Goal: Find specific page/section: Find specific page/section

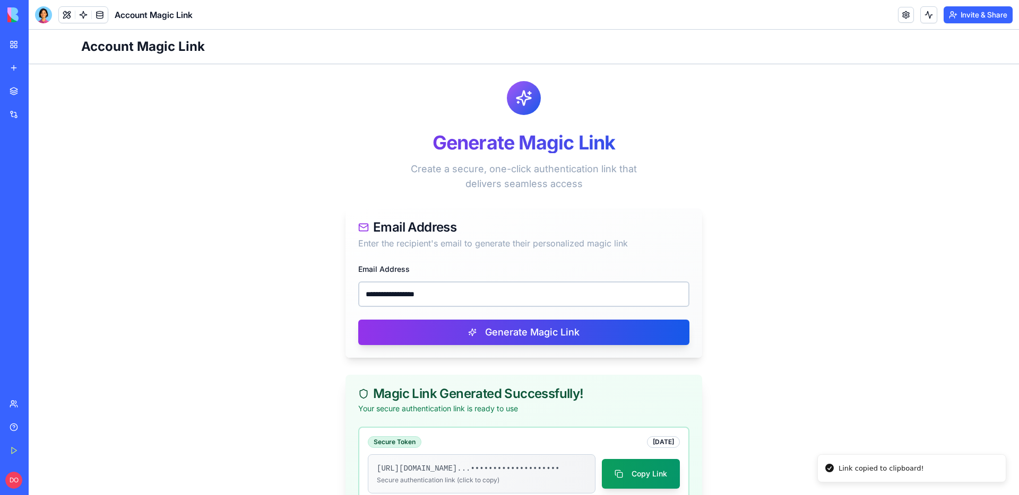
click at [39, 47] on div "My Workspace" at bounding box center [32, 44] width 14 height 11
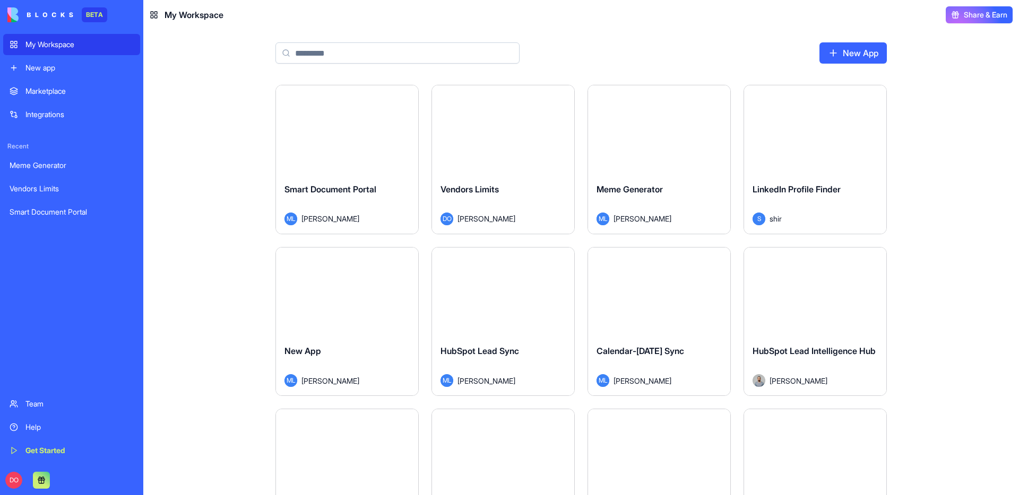
click at [507, 133] on button "Launch" at bounding box center [503, 129] width 80 height 21
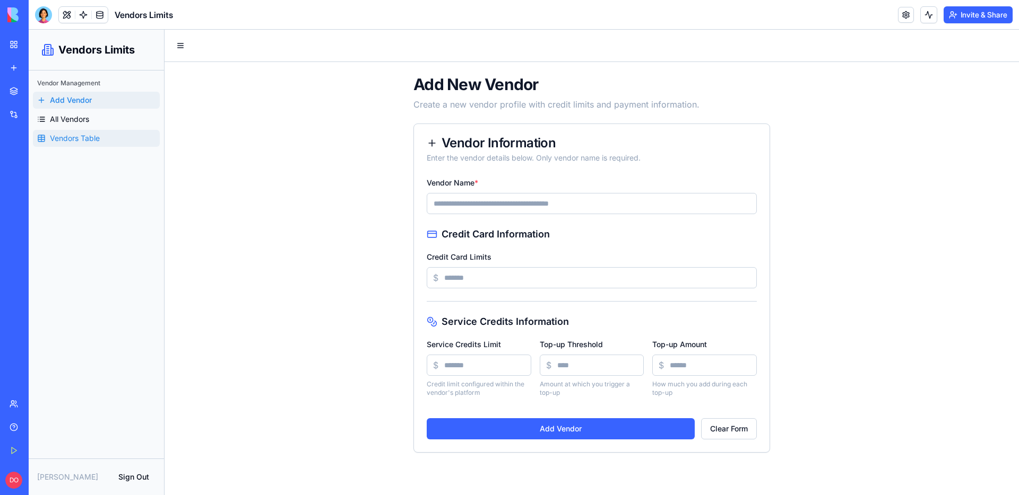
click at [70, 130] on link "Vendors Table" at bounding box center [96, 138] width 127 height 17
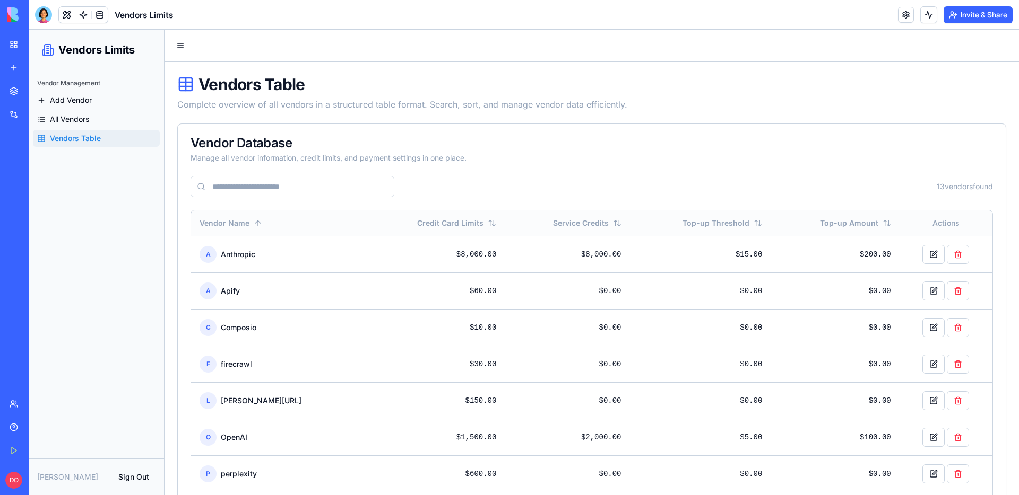
click at [542, 195] on div "13 vendor s found" at bounding box center [591, 186] width 802 height 21
